Goal: Information Seeking & Learning: Learn about a topic

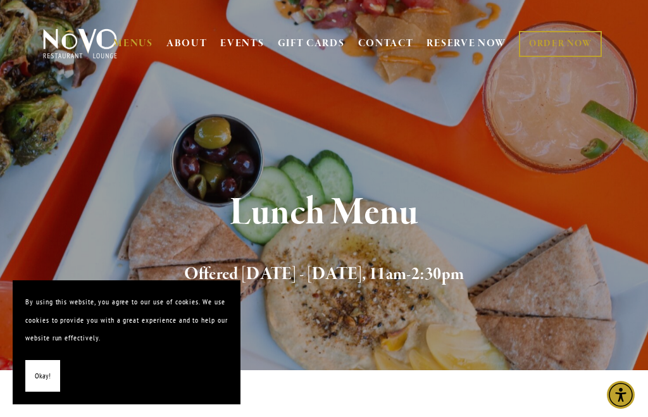
click at [42, 379] on span "Okay!" at bounding box center [43, 376] width 16 height 18
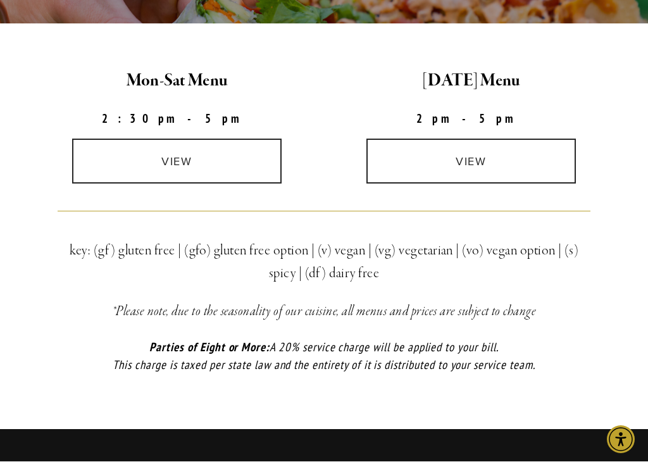
scroll to position [370, 0]
click at [229, 166] on link "view" at bounding box center [176, 161] width 209 height 45
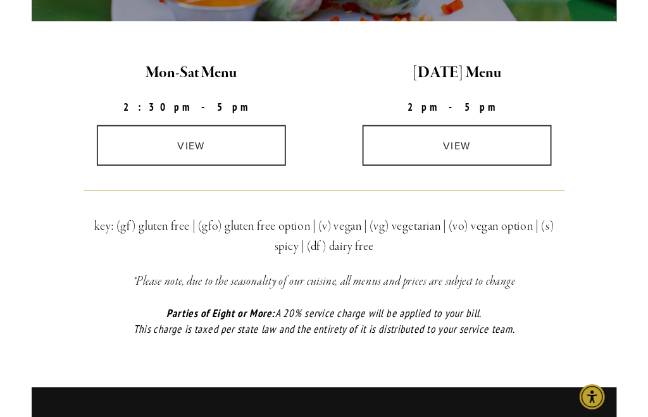
scroll to position [371, 0]
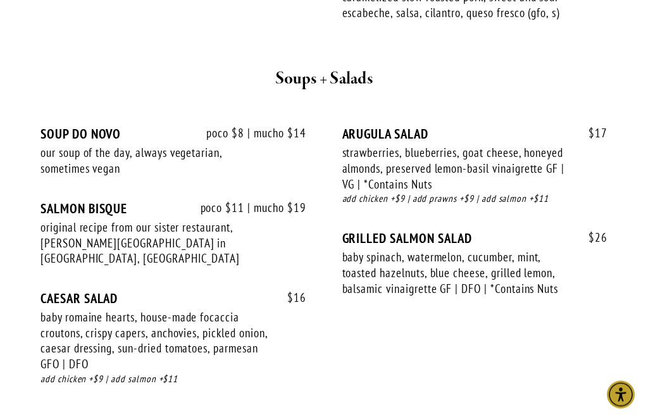
scroll to position [1184, 0]
